Goal: Task Accomplishment & Management: Manage account settings

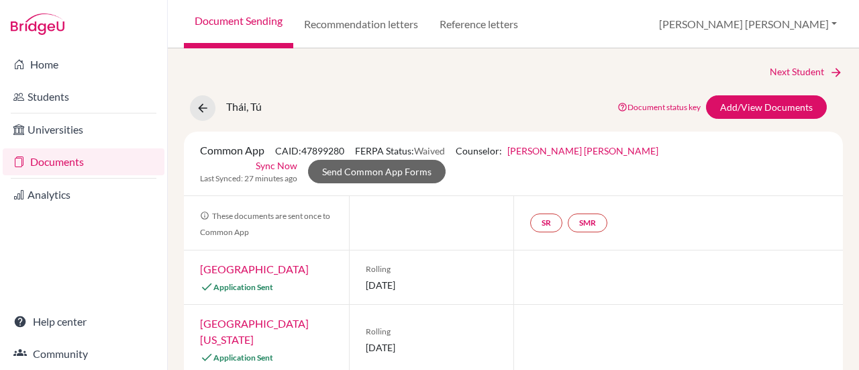
click at [65, 161] on link "Documents" at bounding box center [84, 161] width 162 height 27
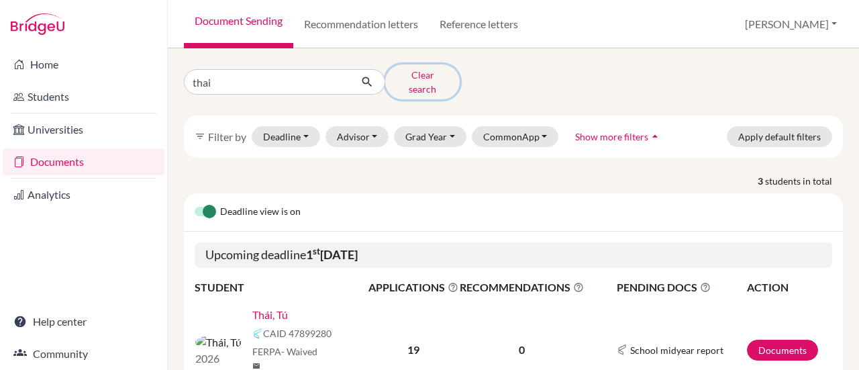
click at [424, 78] on button "Clear search" at bounding box center [422, 81] width 75 height 35
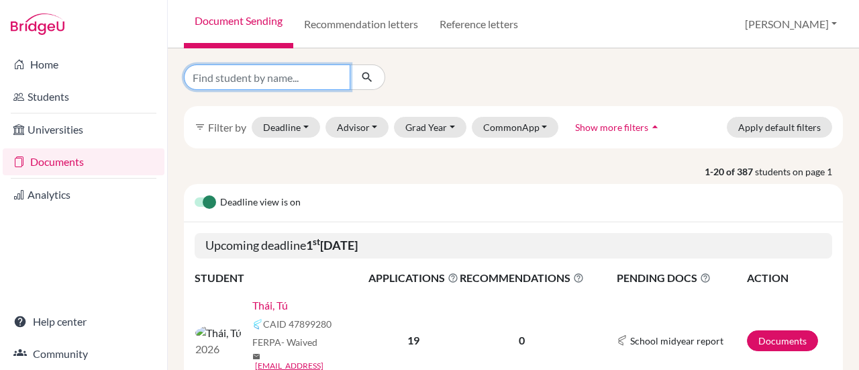
click at [254, 79] on input "Find student by name..." at bounding box center [267, 77] width 167 height 26
type input "bao"
click button "submit" at bounding box center [368, 77] width 36 height 26
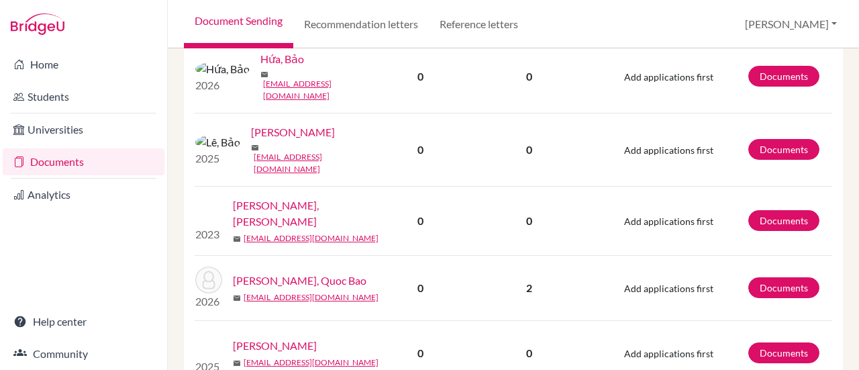
scroll to position [671, 0]
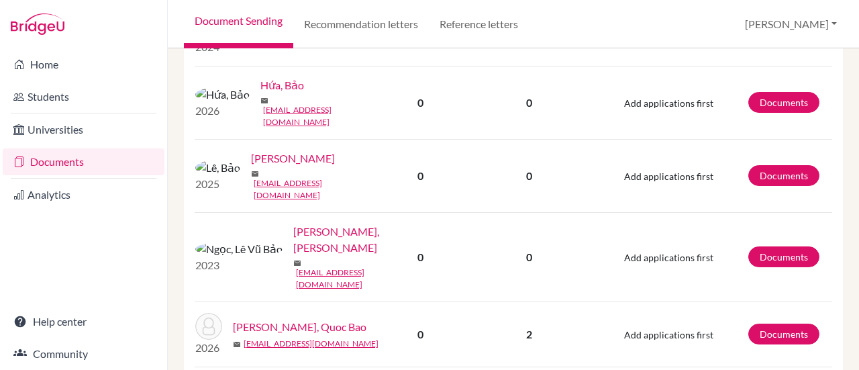
click at [272, 319] on link "[PERSON_NAME] Bao" at bounding box center [300, 327] width 134 height 16
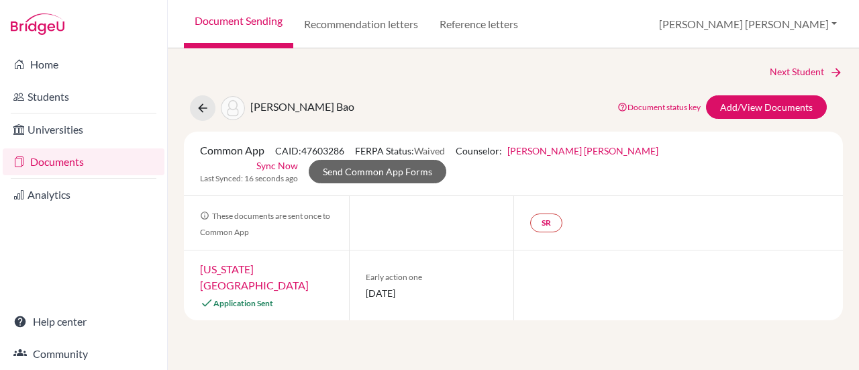
click at [275, 165] on link "Sync Now" at bounding box center [278, 165] width 42 height 14
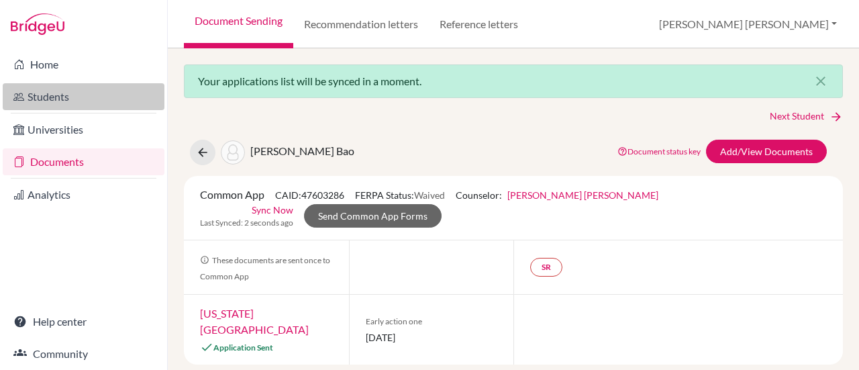
click at [60, 97] on link "Students" at bounding box center [84, 96] width 162 height 27
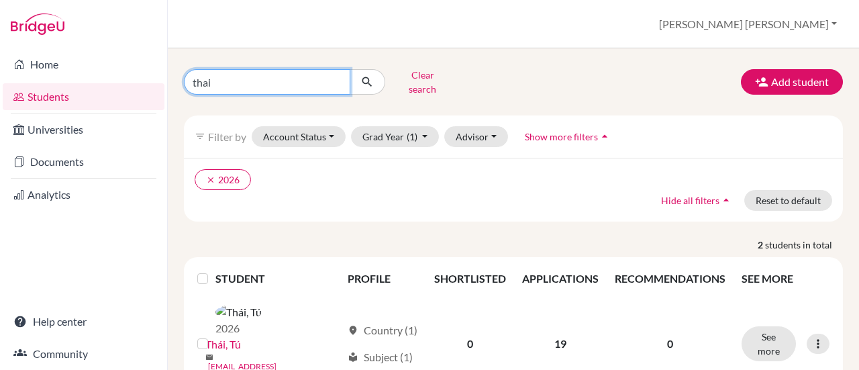
click at [337, 77] on input "thai" at bounding box center [267, 82] width 167 height 26
type input "bao"
click button "submit" at bounding box center [368, 82] width 36 height 26
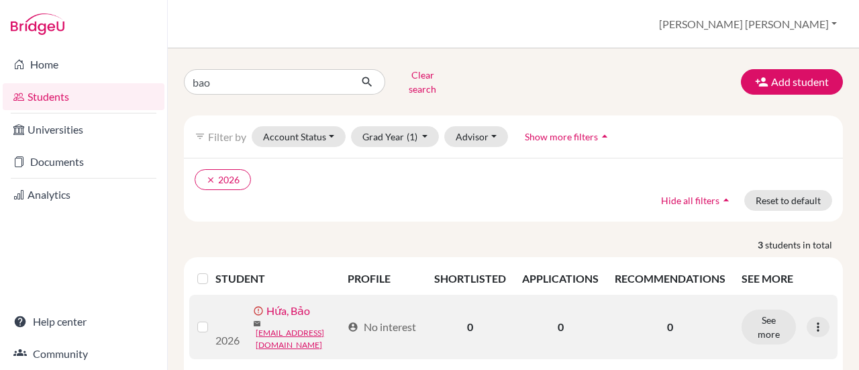
scroll to position [201, 0]
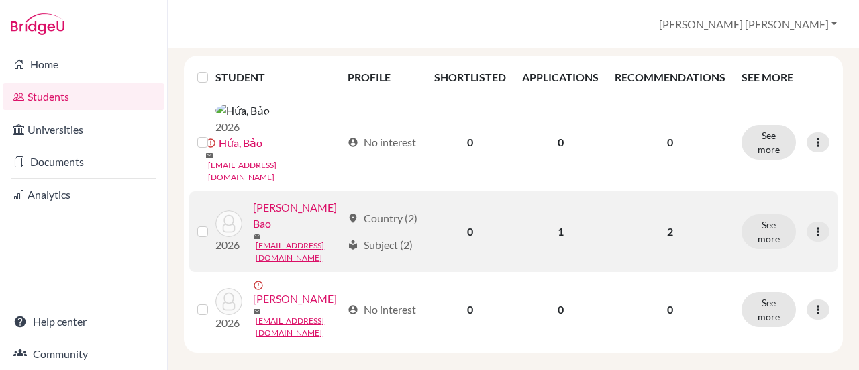
click at [253, 232] on link "[PERSON_NAME] Bao" at bounding box center [297, 215] width 89 height 32
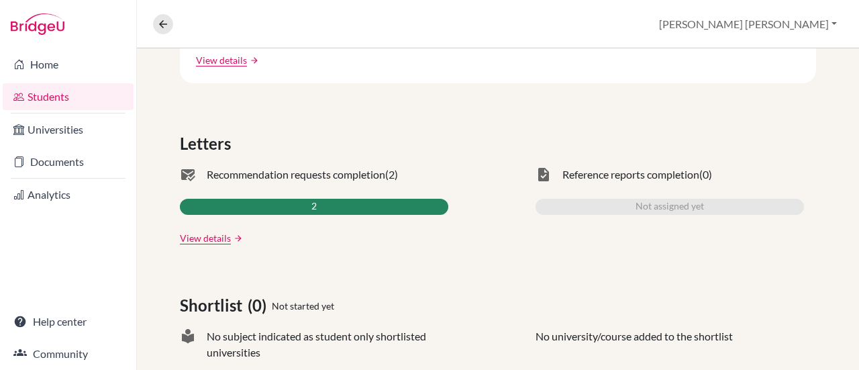
scroll to position [205, 0]
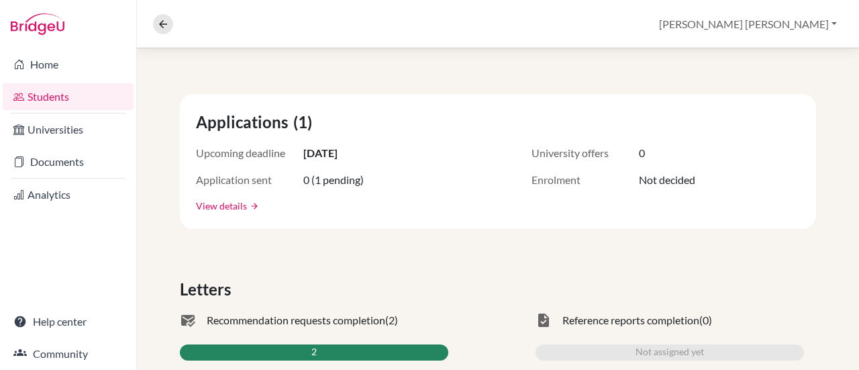
click at [212, 206] on link "View details" at bounding box center [221, 206] width 51 height 14
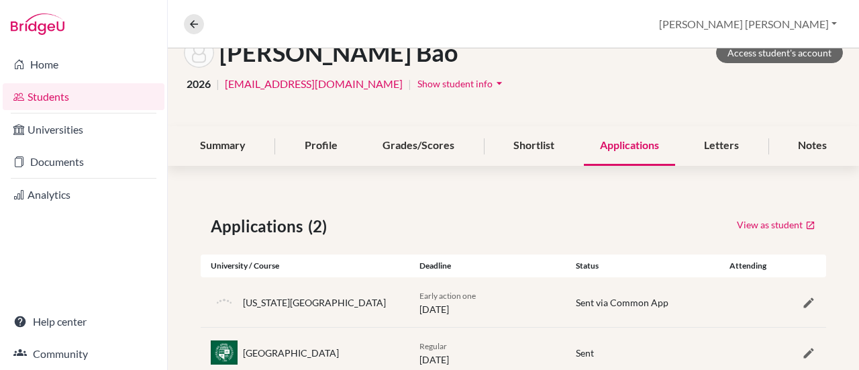
scroll to position [124, 0]
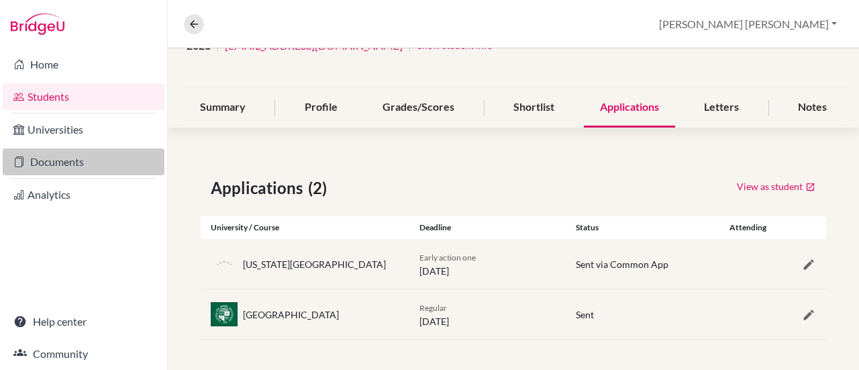
click at [54, 163] on link "Documents" at bounding box center [84, 161] width 162 height 27
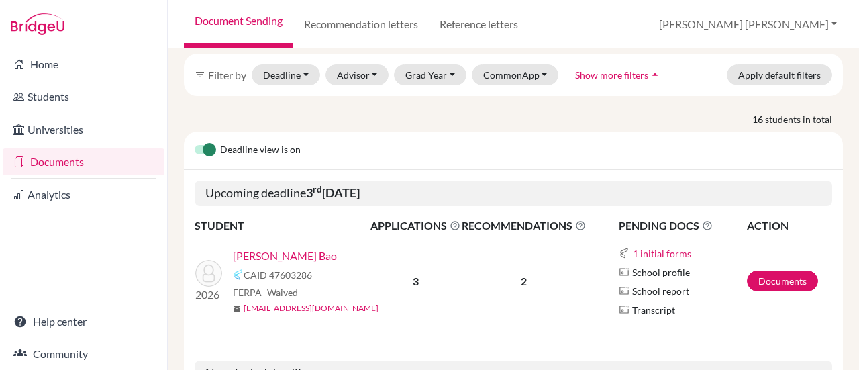
scroll to position [134, 0]
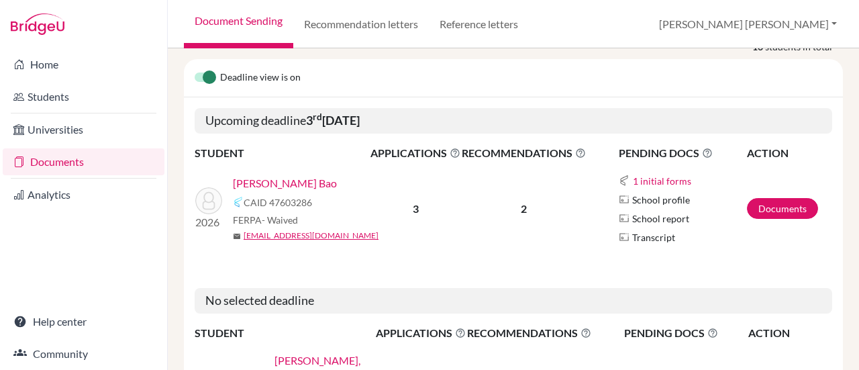
click at [292, 175] on link "[PERSON_NAME] Bao" at bounding box center [285, 183] width 104 height 16
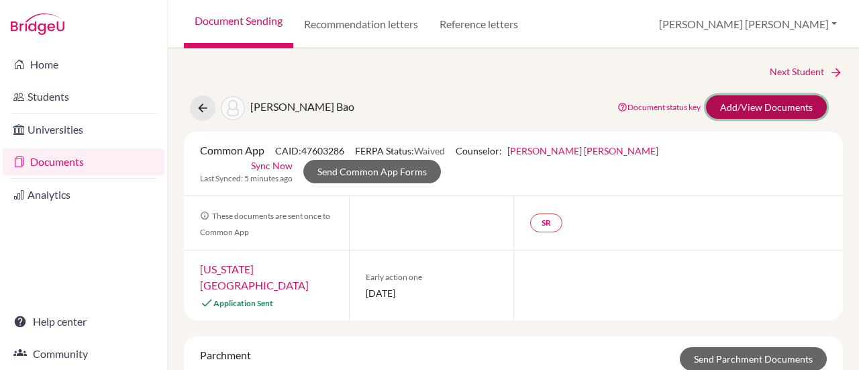
click at [736, 105] on link "Add/View Documents" at bounding box center [766, 107] width 121 height 24
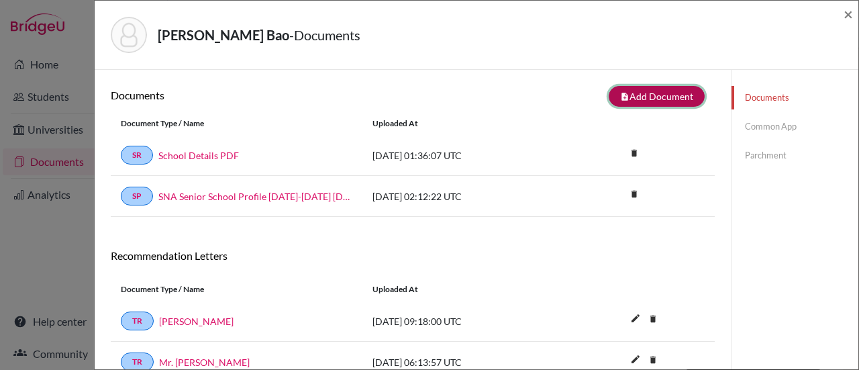
click at [660, 97] on button "note_add Add Document" at bounding box center [657, 96] width 96 height 21
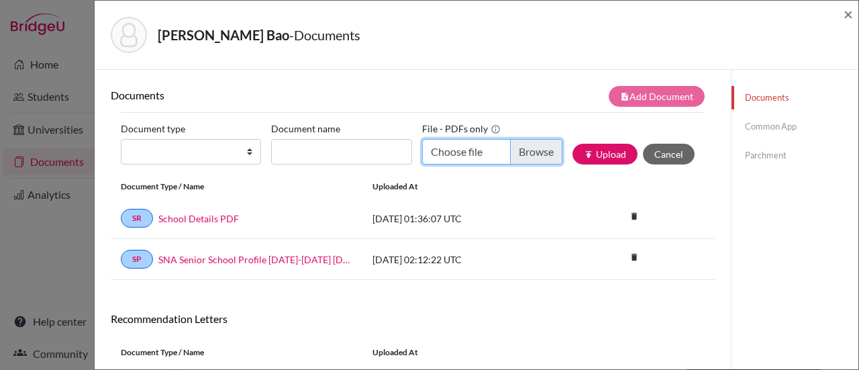
click at [534, 155] on input "Choose file" at bounding box center [492, 152] width 140 height 26
type input "C:\fakepath\pg-report-nguyen-quoc-bao-ben-09-2025.pdf"
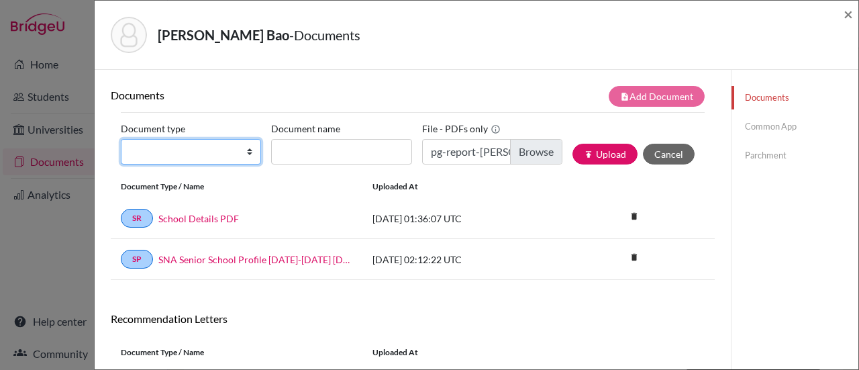
click at [199, 152] on select "Change explanation for Common App reports Counselor recommendation Internationa…" at bounding box center [191, 152] width 140 height 26
select select "39"
click at [121, 139] on select "Change explanation for Common App reports Counselor recommendation Internationa…" at bounding box center [191, 152] width 140 height 26
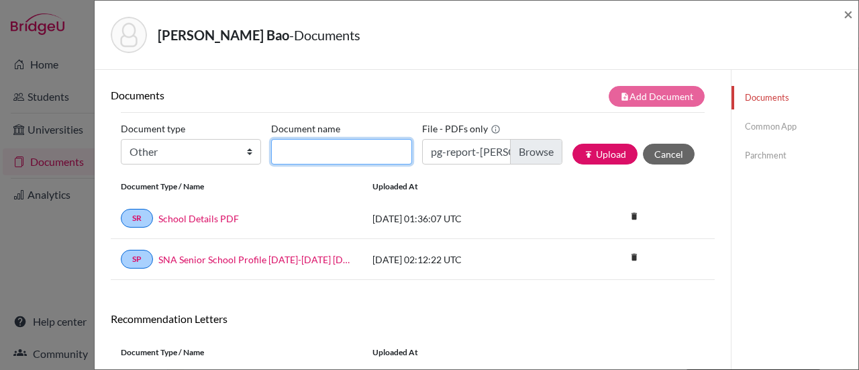
drag, startPoint x: 305, startPoint y: 150, endPoint x: 300, endPoint y: 157, distance: 8.8
click at [302, 153] on input "Document name" at bounding box center [341, 152] width 140 height 26
type input "IB DP Predicted Grades Report"
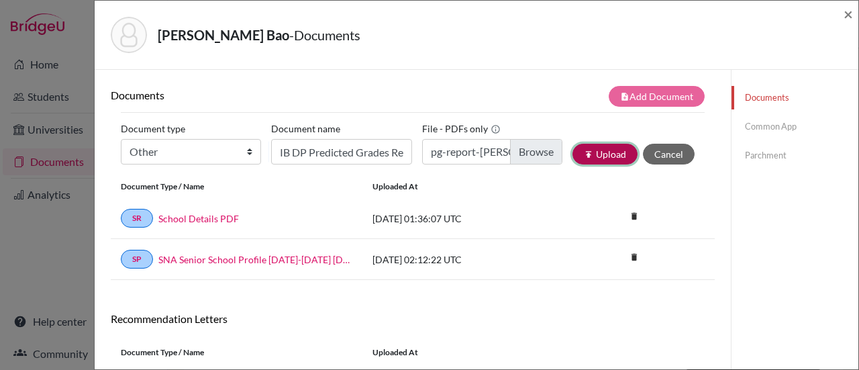
click at [593, 150] on button "publish Upload" at bounding box center [605, 154] width 65 height 21
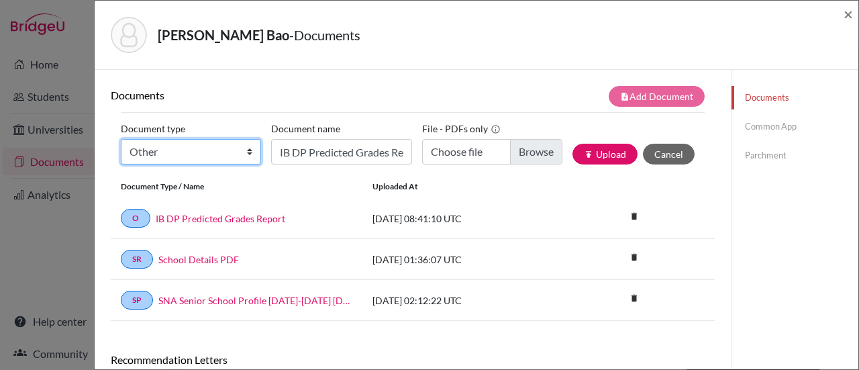
click at [244, 151] on select "Change explanation for Common App reports Counselor recommendation Internationa…" at bounding box center [191, 152] width 140 height 26
click at [313, 89] on h6 "Documents" at bounding box center [262, 95] width 302 height 13
click at [246, 151] on select "Change explanation for Common App reports Counselor recommendation Internationa…" at bounding box center [191, 152] width 140 height 26
select select "2"
click at [121, 139] on select "Change explanation for Common App reports Counselor recommendation Internationa…" at bounding box center [191, 152] width 140 height 26
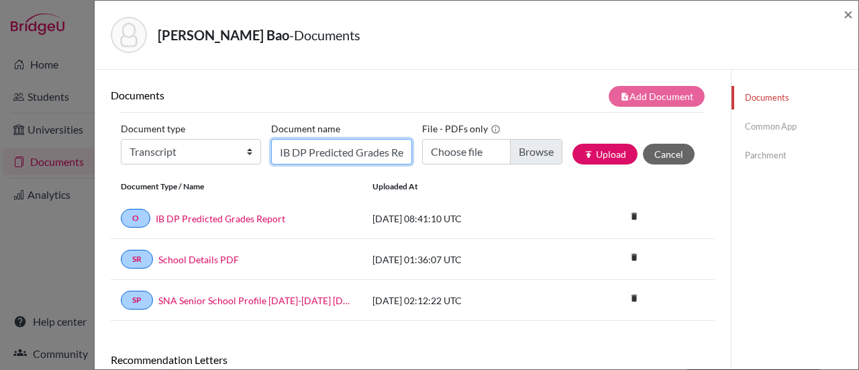
drag, startPoint x: 313, startPoint y: 154, endPoint x: 318, endPoint y: 147, distance: 9.1
click at [314, 152] on input "IB DP Predicted Grades Report" at bounding box center [341, 152] width 140 height 26
type input "Initial Transcript (Through Grade 11)"
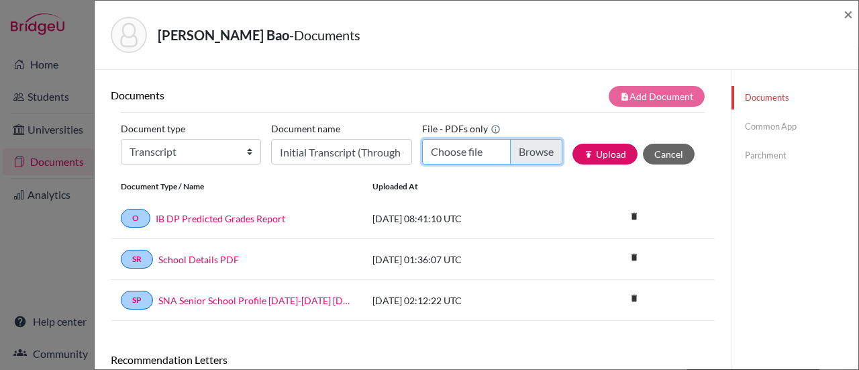
click at [521, 148] on input "Choose file" at bounding box center [492, 152] width 140 height 26
type input "C:\fakepath\Nguyễn_Bảo_Transcript_Initial.pdf"
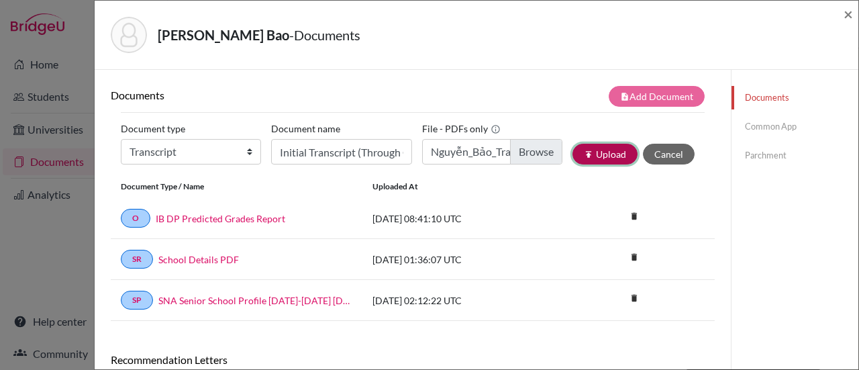
click at [600, 156] on button "publish Upload" at bounding box center [605, 154] width 65 height 21
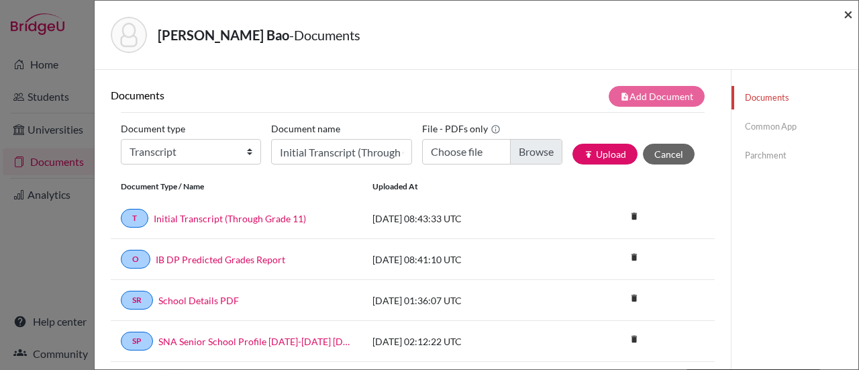
click at [845, 17] on span "×" at bounding box center [848, 13] width 9 height 19
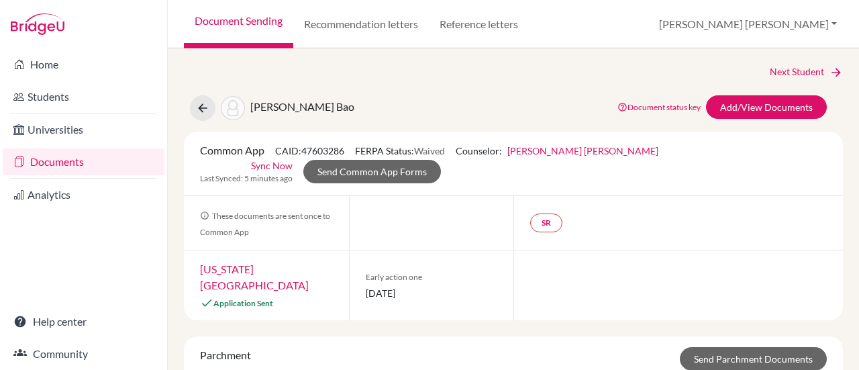
click at [53, 162] on link "Documents" at bounding box center [84, 161] width 162 height 27
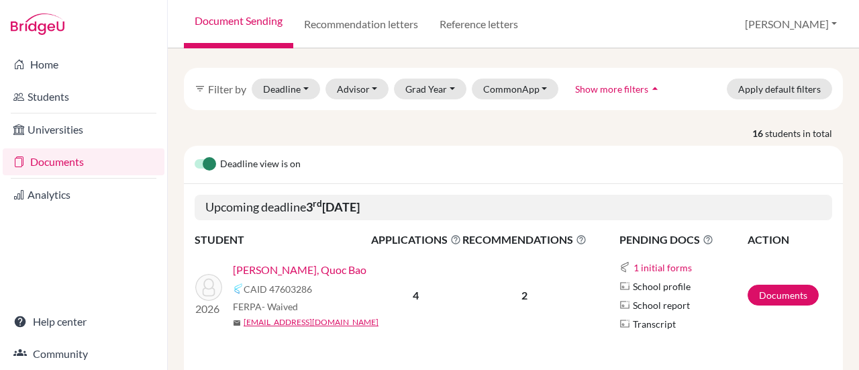
scroll to position [134, 0]
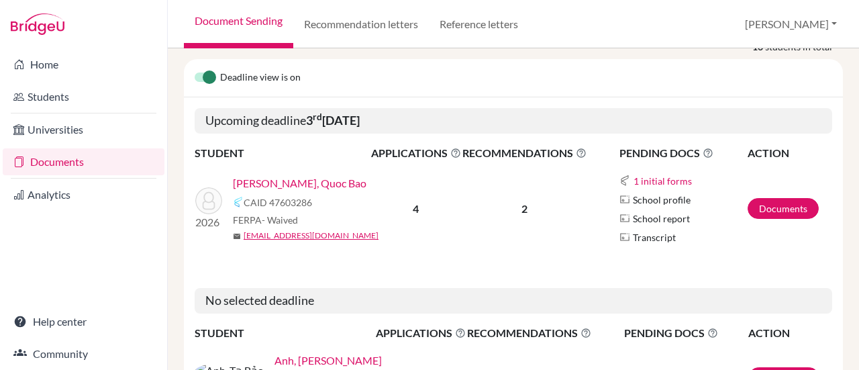
click at [300, 175] on link "[PERSON_NAME] Bao" at bounding box center [300, 183] width 134 height 16
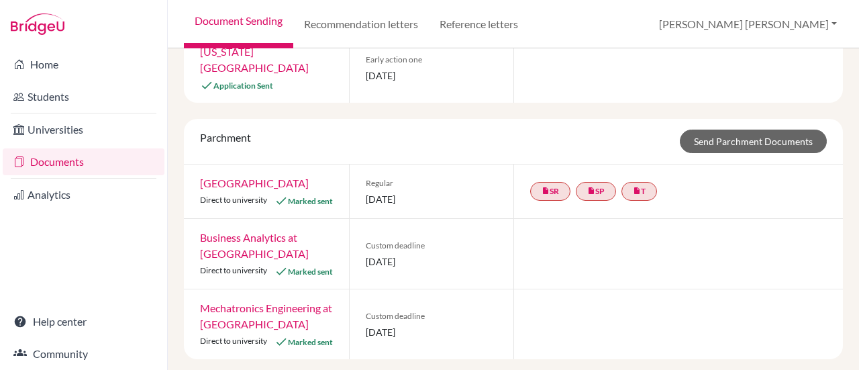
scroll to position [236, 0]
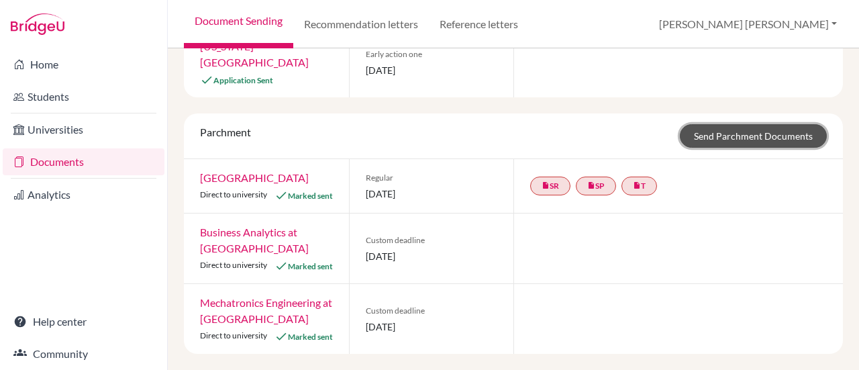
click at [733, 124] on link "Send Parchment Documents" at bounding box center [753, 136] width 147 height 24
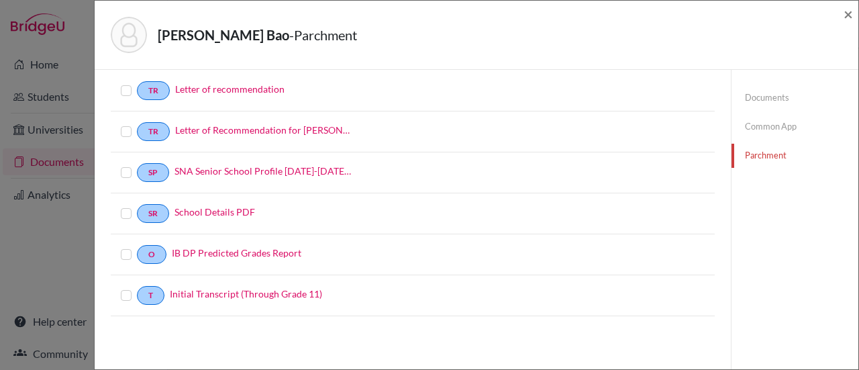
scroll to position [70, 0]
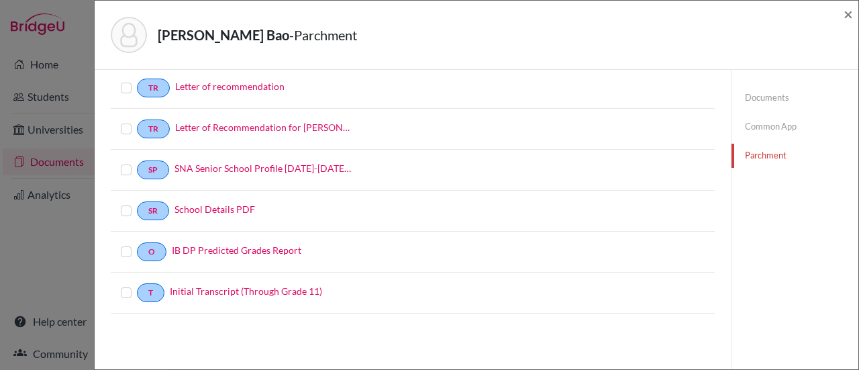
click at [137, 244] on label at bounding box center [137, 244] width 0 height 0
click at [0, 0] on input "checkbox" at bounding box center [0, 0] width 0 height 0
click at [137, 286] on label at bounding box center [137, 286] width 0 height 0
click at [0, 0] on input "checkbox" at bounding box center [0, 0] width 0 height 0
click at [137, 163] on label at bounding box center [137, 163] width 0 height 0
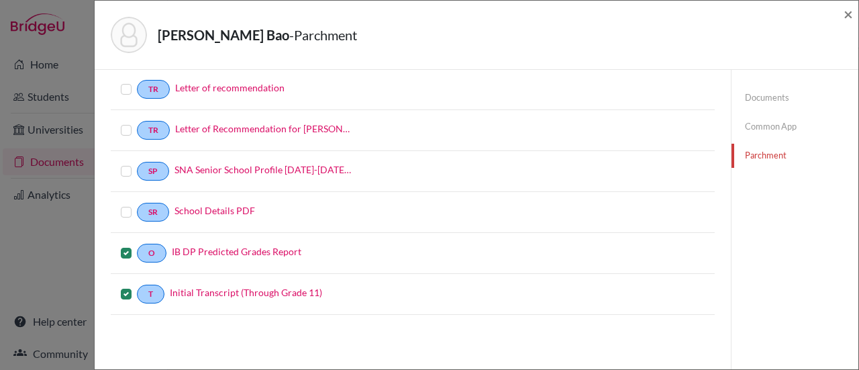
click at [0, 0] on input "checkbox" at bounding box center [0, 0] width 0 height 0
click at [137, 204] on label at bounding box center [137, 204] width 0 height 0
click at [0, 0] on input "checkbox" at bounding box center [0, 0] width 0 height 0
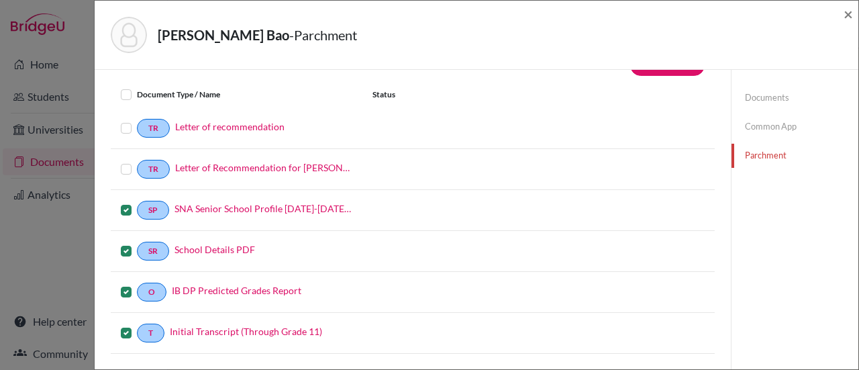
scroll to position [0, 0]
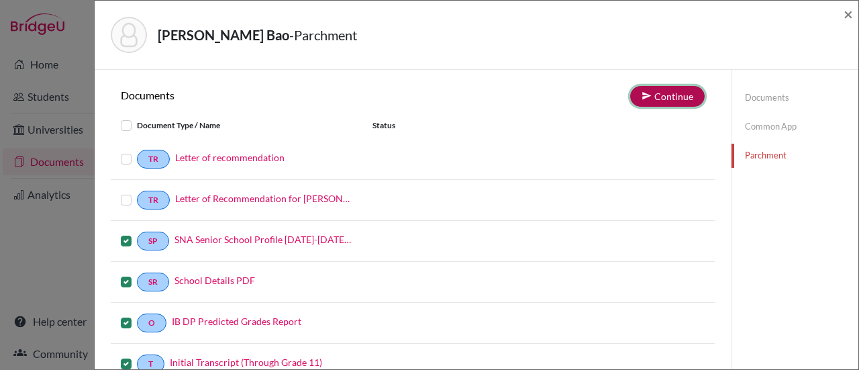
click at [651, 97] on button "Continue" at bounding box center [668, 96] width 75 height 21
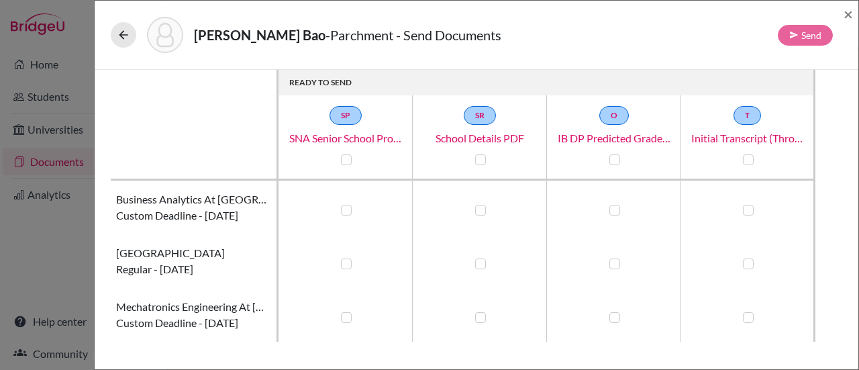
click at [344, 264] on label at bounding box center [346, 264] width 11 height 11
click at [344, 264] on input "checkbox" at bounding box center [343, 262] width 11 height 13
checkbox input "true"
click at [477, 264] on label at bounding box center [480, 264] width 11 height 11
click at [477, 264] on input "checkbox" at bounding box center [477, 262] width 11 height 13
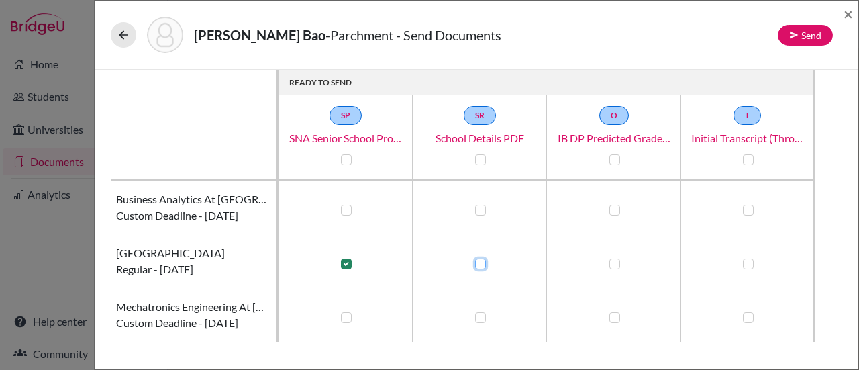
checkbox input "true"
click at [613, 263] on label at bounding box center [615, 264] width 11 height 11
click at [613, 263] on input "checkbox" at bounding box center [611, 262] width 11 height 13
checkbox input "true"
click at [747, 263] on label at bounding box center [748, 264] width 11 height 11
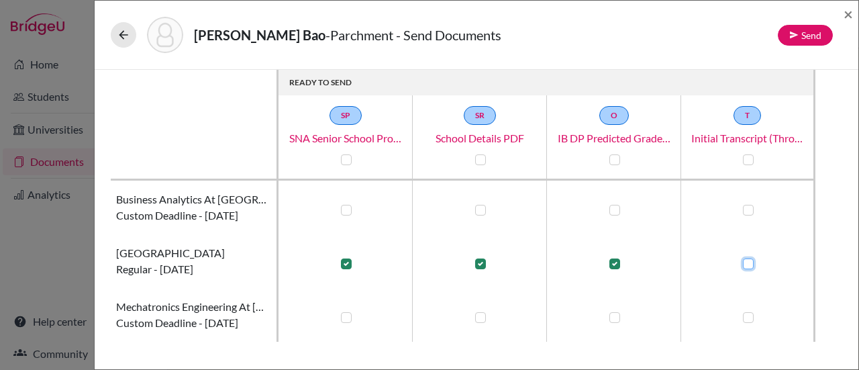
click at [747, 263] on input "checkbox" at bounding box center [745, 262] width 11 height 13
checkbox input "true"
click at [346, 207] on label at bounding box center [346, 210] width 11 height 11
click at [346, 207] on input "checkbox" at bounding box center [343, 208] width 11 height 13
checkbox input "true"
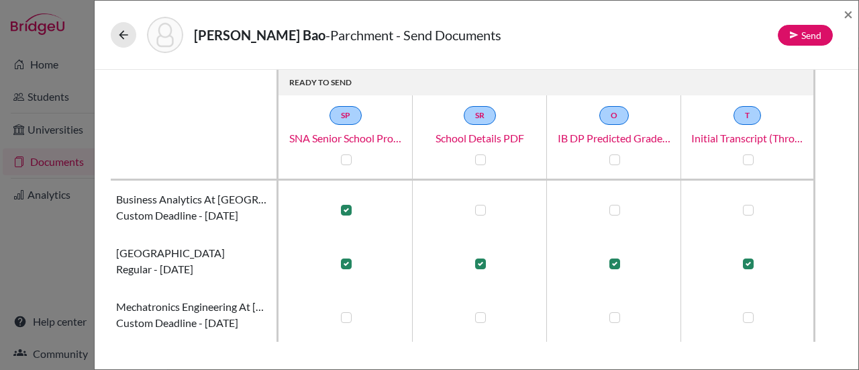
click at [477, 211] on label at bounding box center [480, 210] width 11 height 11
click at [477, 211] on input "checkbox" at bounding box center [477, 208] width 11 height 13
checkbox input "true"
click at [613, 210] on label at bounding box center [615, 210] width 11 height 11
click at [613, 210] on input "checkbox" at bounding box center [611, 208] width 11 height 13
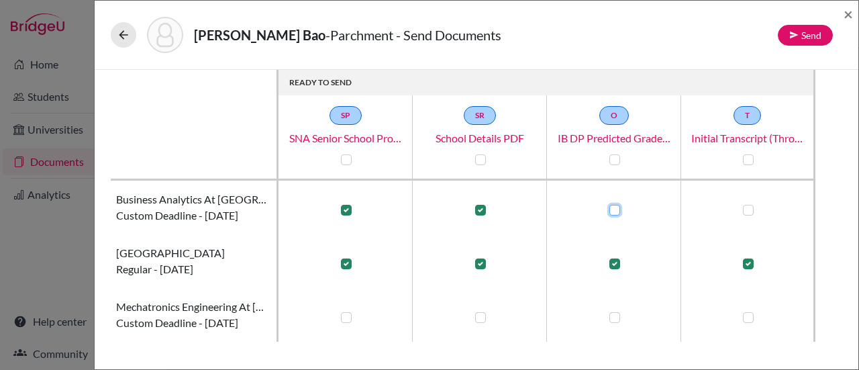
checkbox input "true"
click at [749, 211] on label at bounding box center [748, 210] width 11 height 11
click at [749, 211] on input "checkbox" at bounding box center [745, 208] width 11 height 13
checkbox input "true"
click at [802, 38] on button "Send" at bounding box center [805, 35] width 55 height 21
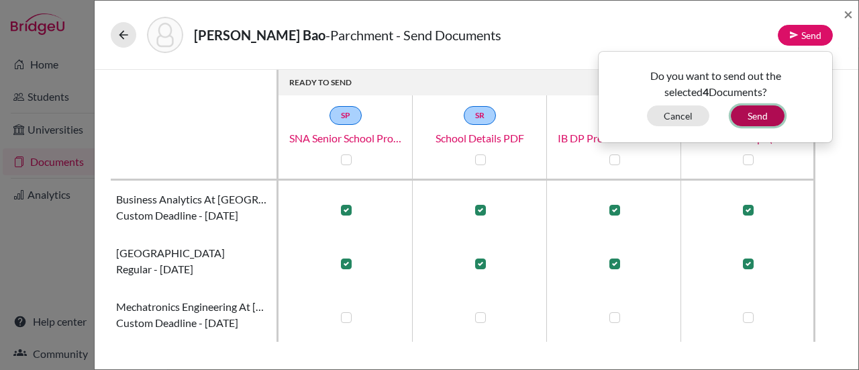
click at [759, 114] on button "Send" at bounding box center [758, 115] width 54 height 21
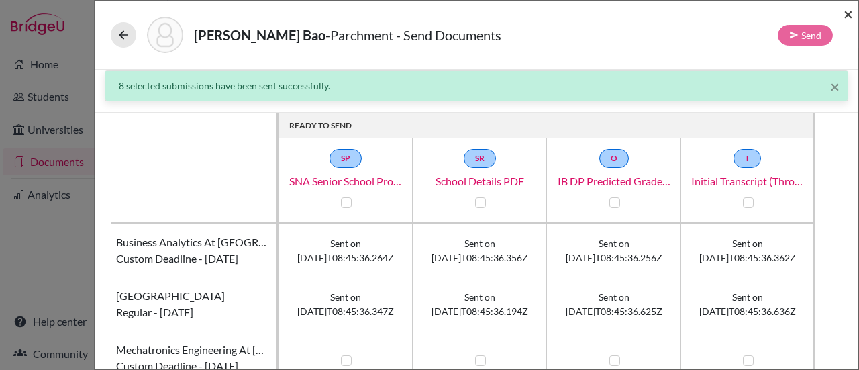
click at [847, 15] on span "×" at bounding box center [848, 13] width 9 height 19
